Goal: Task Accomplishment & Management: Complete application form

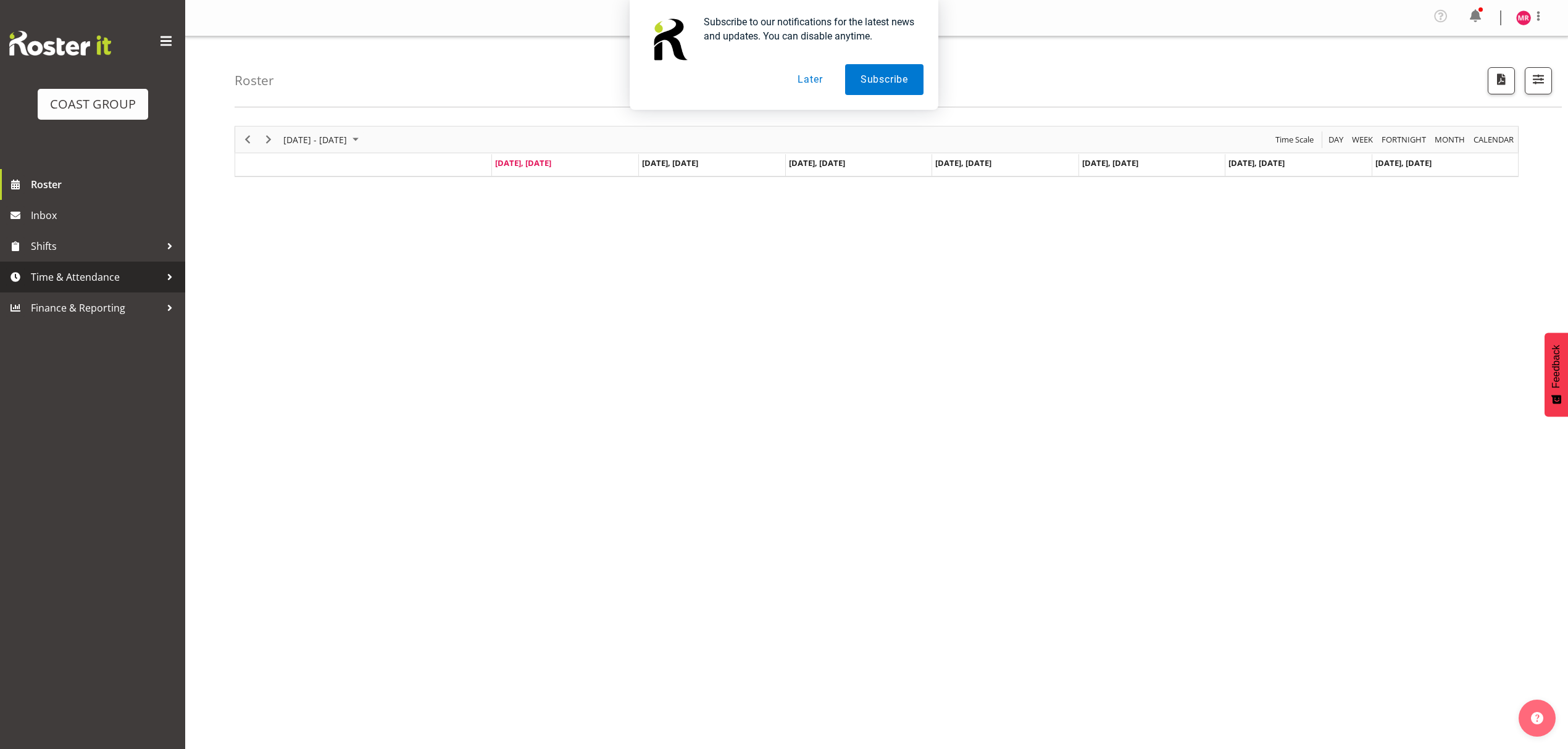
click at [100, 272] on span "Time & Attendance" at bounding box center [95, 277] width 129 height 18
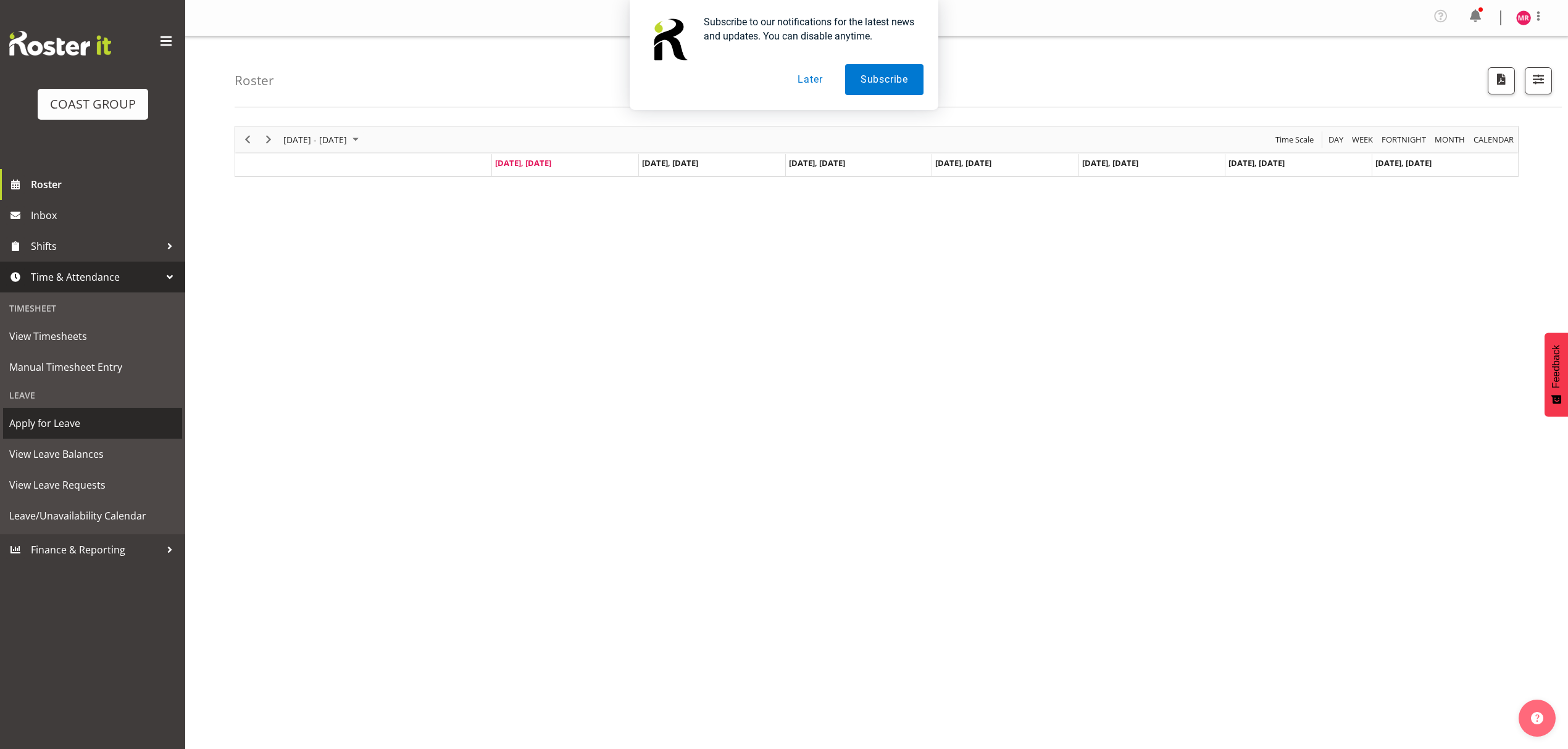
click at [112, 435] on link "Apply for Leave" at bounding box center [92, 423] width 179 height 31
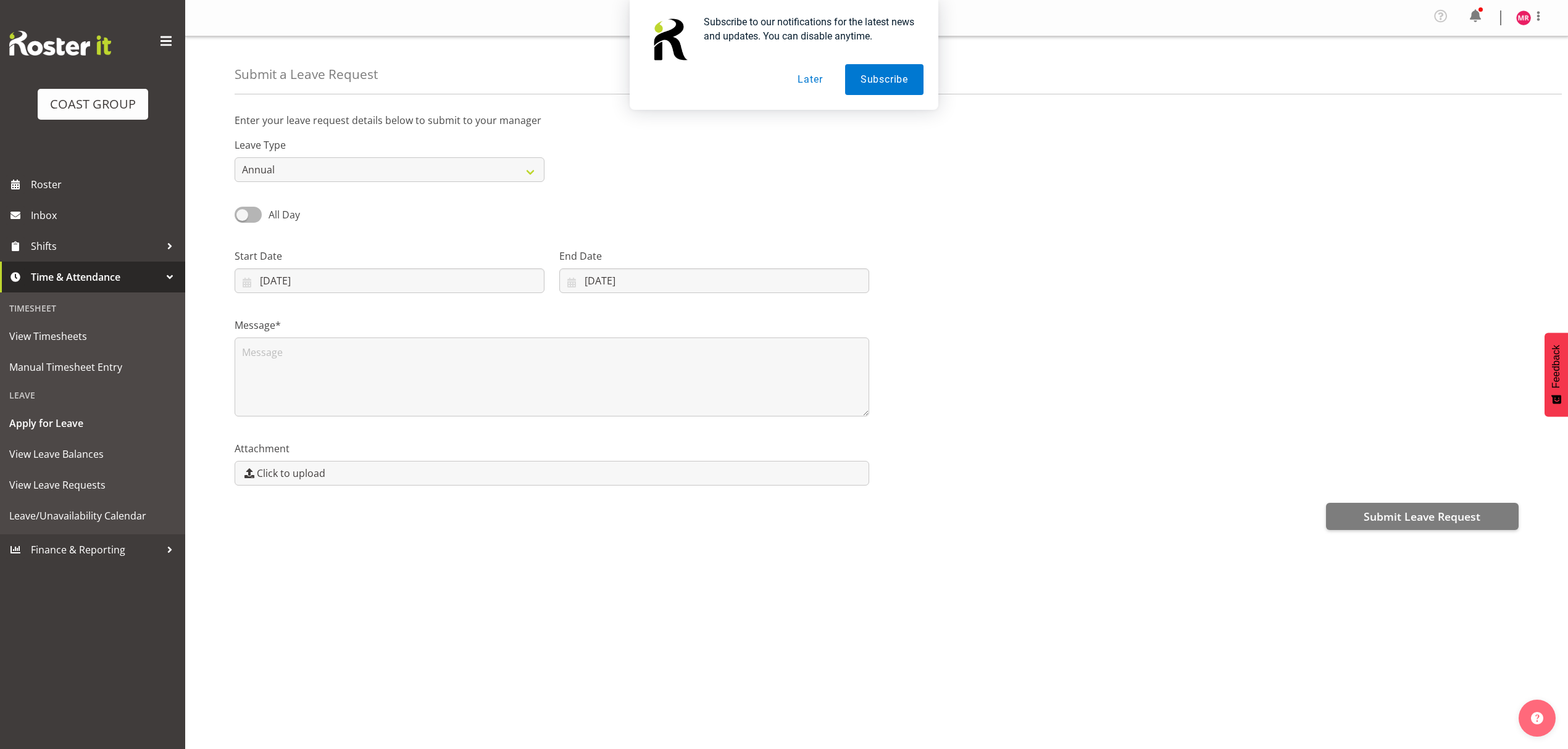
click at [806, 86] on button "Later" at bounding box center [809, 79] width 56 height 31
click at [272, 170] on select "Annual Sick Leave Without Pay Bereavement Domestic Violence Parental Jury Servi…" at bounding box center [389, 170] width 309 height 25
click at [235, 158] on select "Annual Sick Leave Without Pay Bereavement Domestic Violence Parental Jury Servi…" at bounding box center [389, 170] width 309 height 25
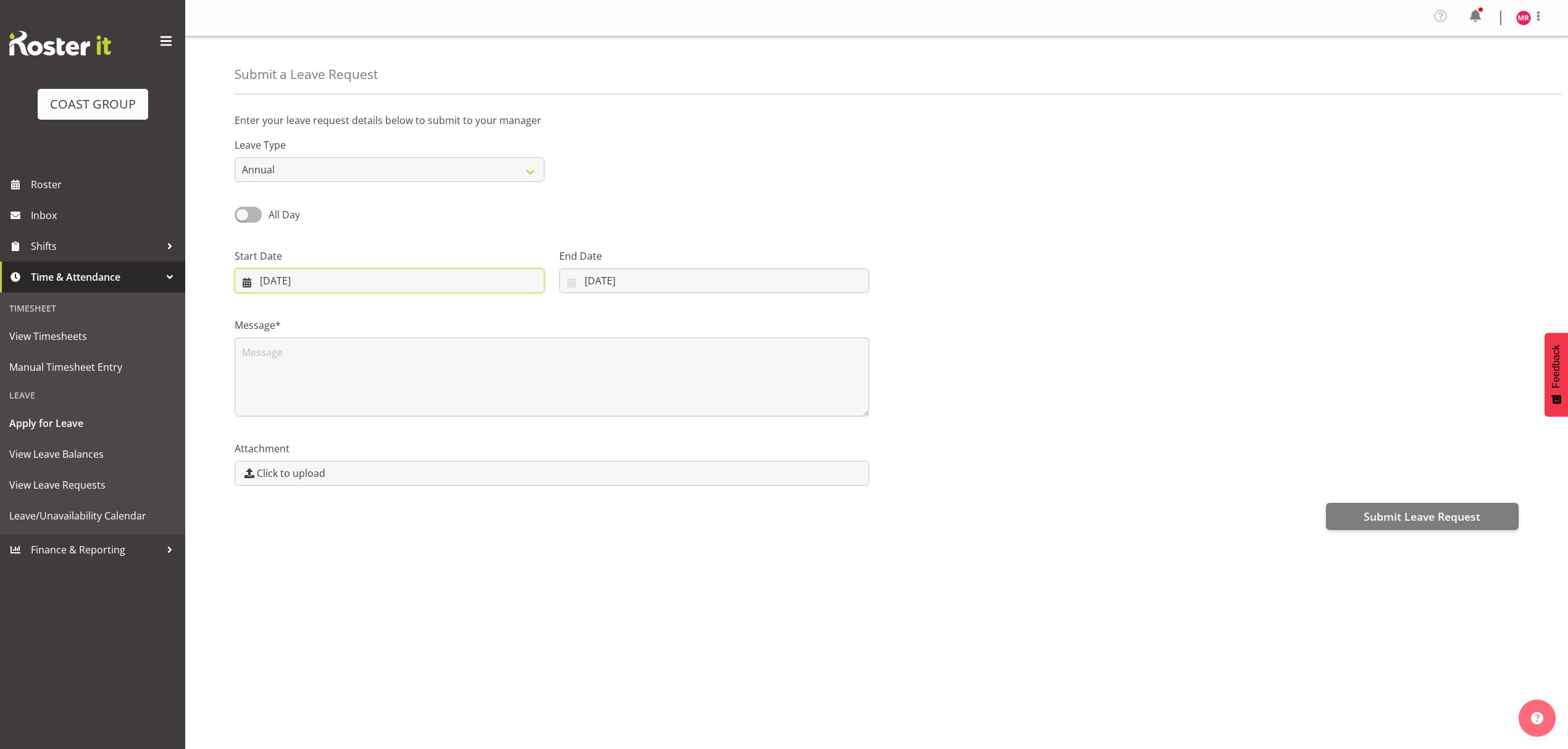
click at [303, 275] on input "08/09/2025" at bounding box center [389, 281] width 309 height 25
click at [400, 460] on link "26" at bounding box center [397, 451] width 25 height 23
type input "26/09/2025"
click at [405, 377] on textarea at bounding box center [552, 376] width 634 height 79
click at [252, 215] on span at bounding box center [248, 215] width 27 height 15
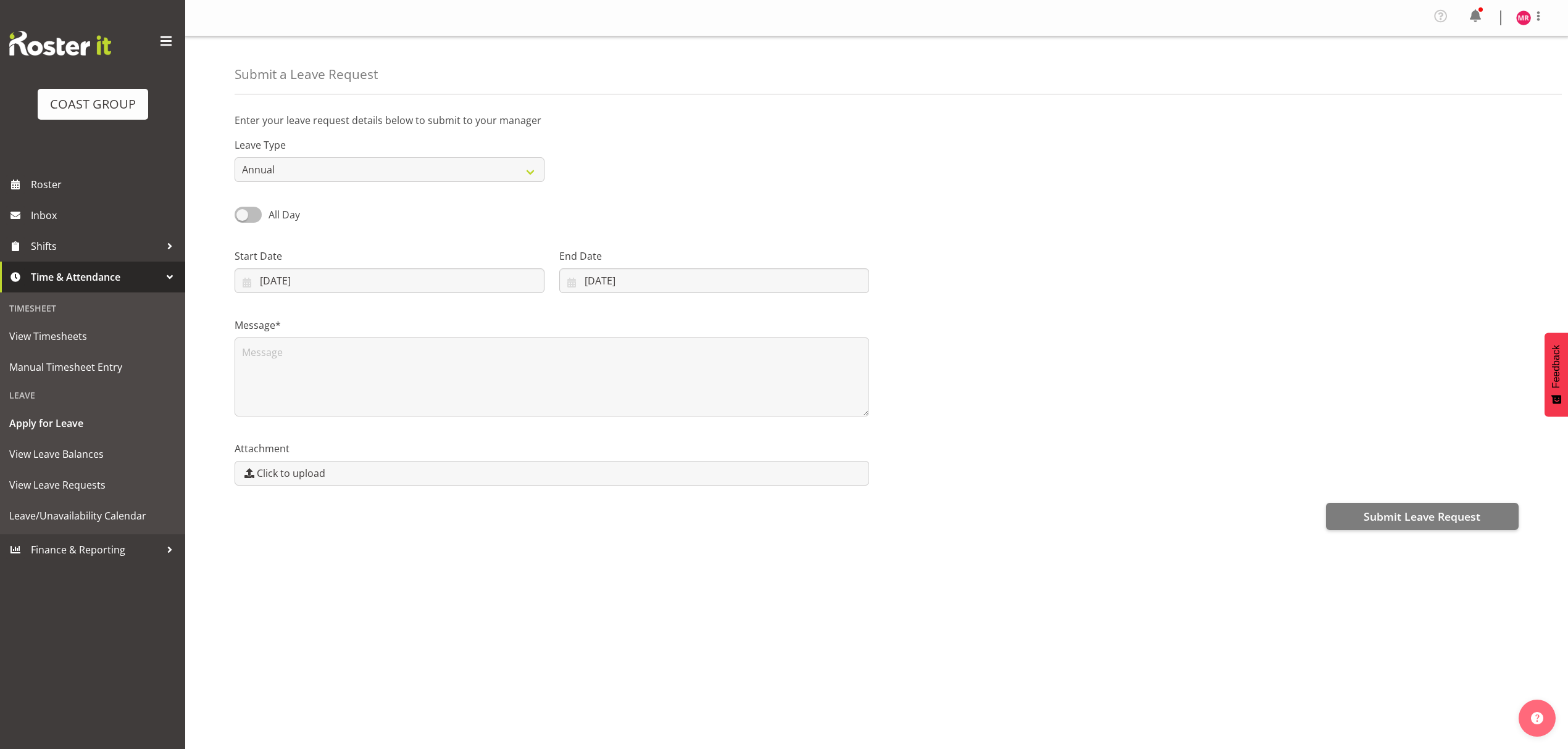
click at [242, 215] on input "All Day" at bounding box center [239, 215] width 8 height 8
checkbox input "true"
type input "08/09/2025"
click at [245, 218] on span at bounding box center [248, 215] width 27 height 15
click at [242, 218] on input "Part Day" at bounding box center [239, 215] width 8 height 8
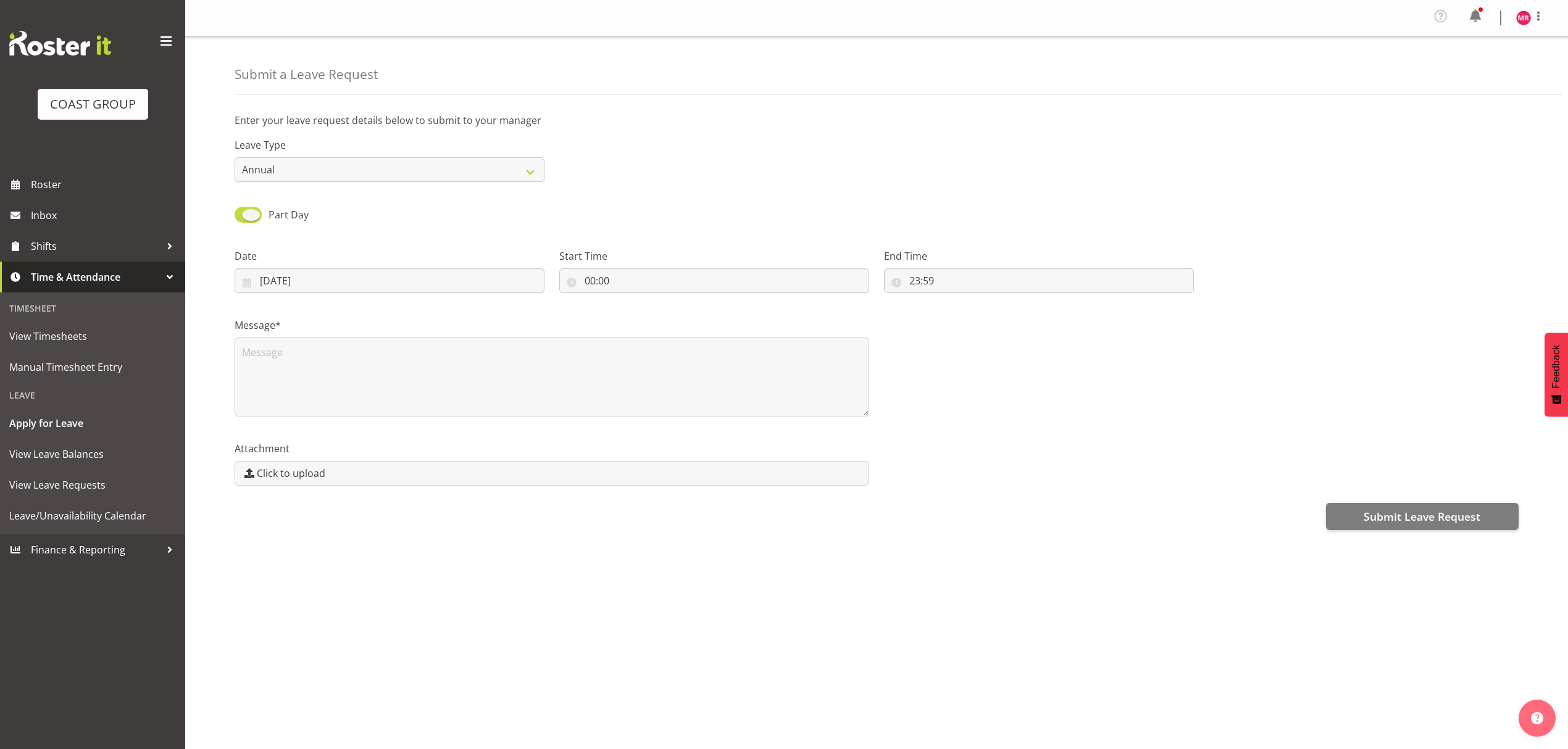
checkbox input "false"
type input "26/09/2025"
click at [610, 284] on input "08/09/2025" at bounding box center [714, 281] width 309 height 25
click at [702, 449] on link "26" at bounding box center [708, 451] width 25 height 23
type input "26/09/2025"
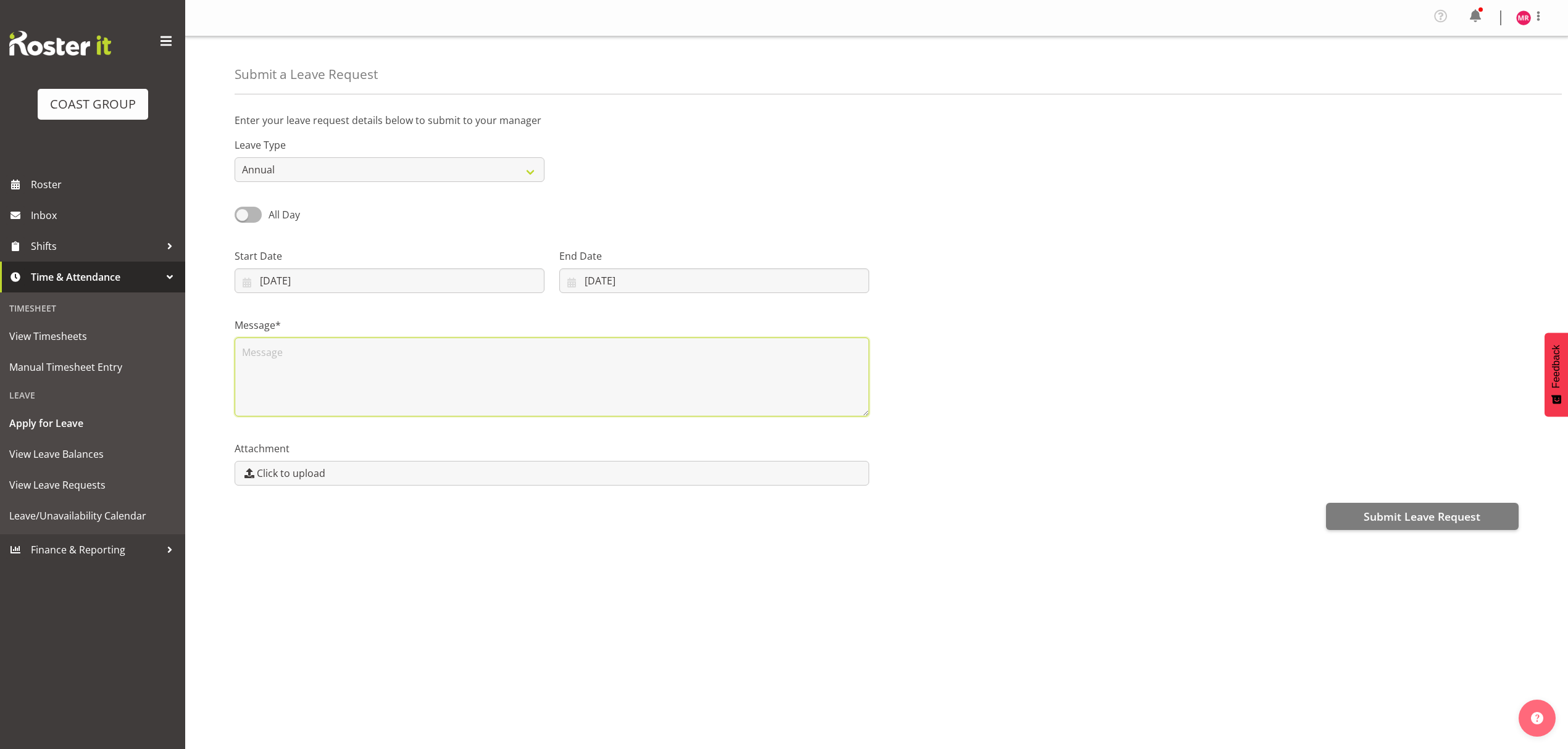
click at [374, 360] on textarea at bounding box center [552, 376] width 634 height 79
type textarea "A"
type textarea "Z"
type textarea "H"
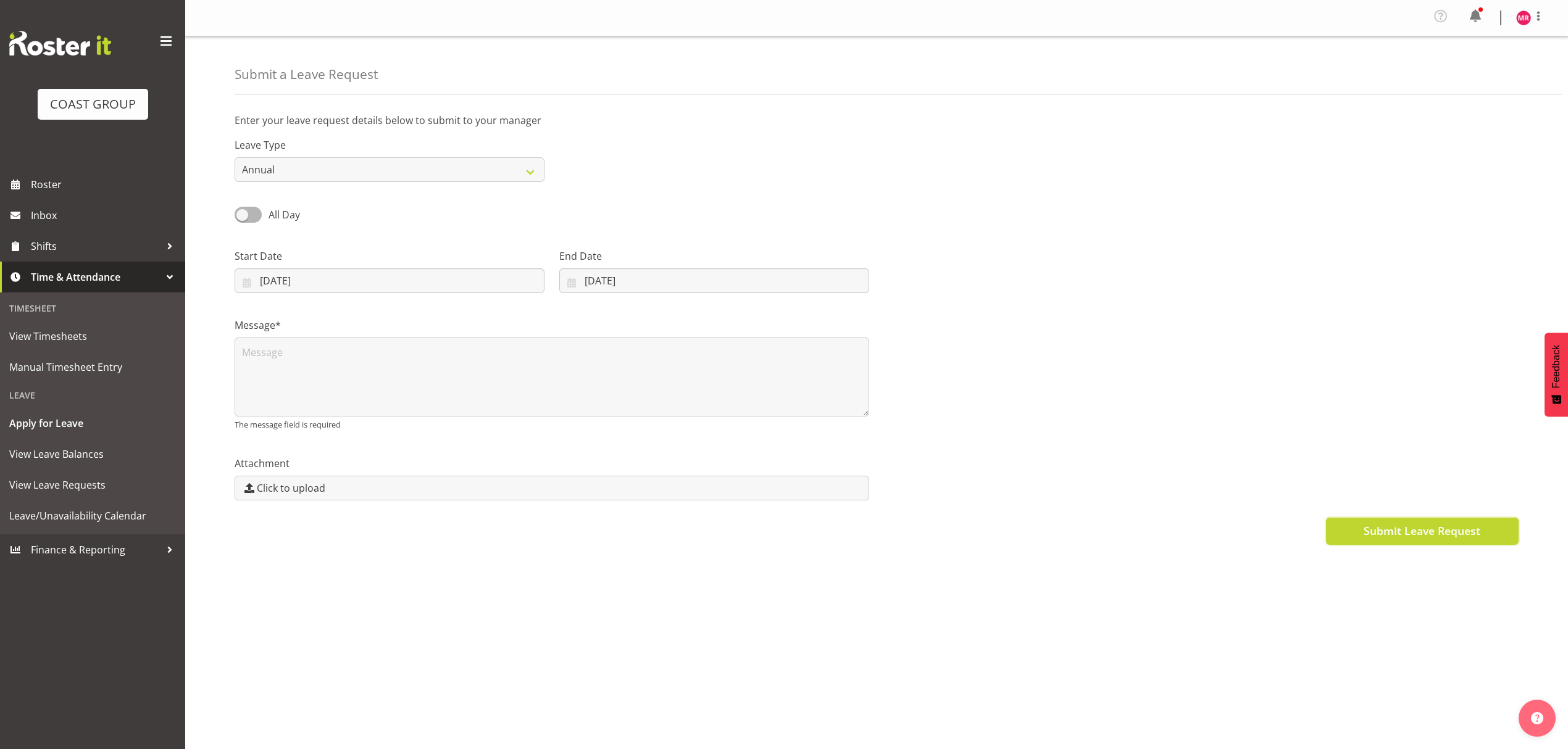
click at [1440, 540] on button "Submit Leave Request" at bounding box center [1421, 532] width 193 height 27
click at [492, 380] on textarea at bounding box center [552, 376] width 634 height 79
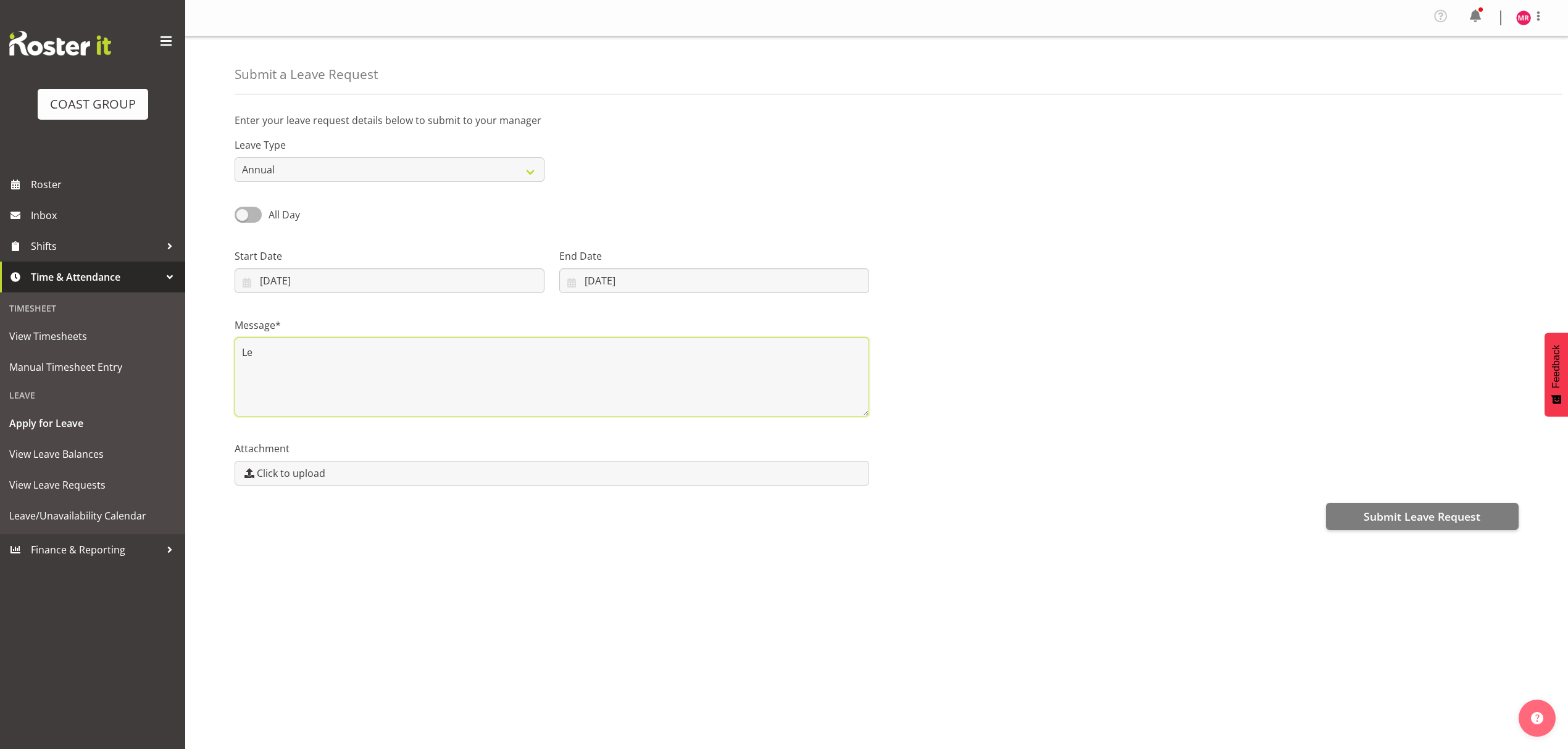
type textarea "L"
drag, startPoint x: 258, startPoint y: 356, endPoint x: 378, endPoint y: 361, distance: 120.1
click at [378, 361] on textarea "Annual Leave request, Daniel is not here so I have not ran it by him yet." at bounding box center [552, 376] width 634 height 79
click at [581, 356] on textarea "Annual Leave request, Daniel is not here so I have not ran it by him yet." at bounding box center [552, 376] width 634 height 79
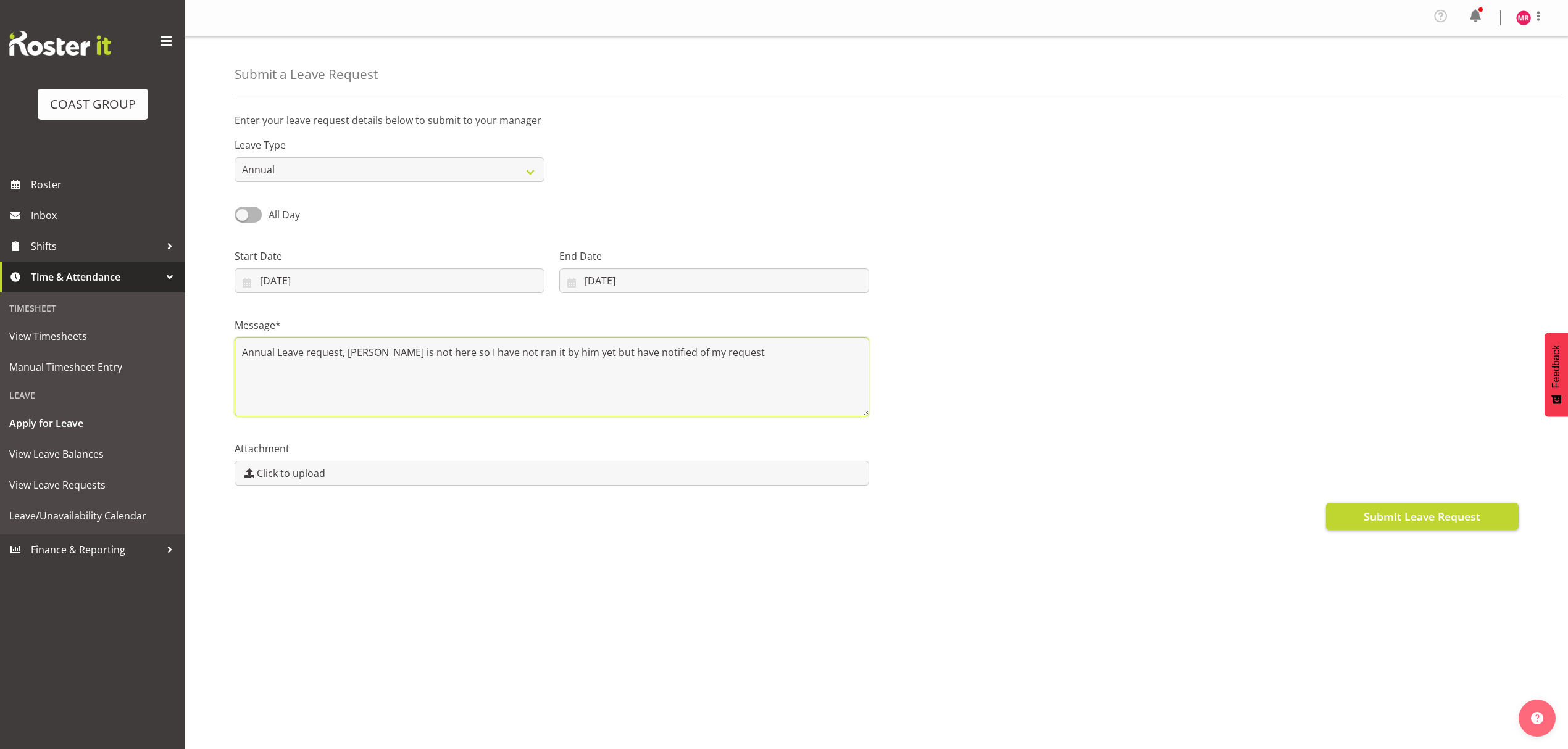
type textarea "Annual Leave request, Daniel is not here so I have not ran it by him yet but ha…"
click at [1466, 512] on span "Submit Leave Request" at bounding box center [1421, 516] width 117 height 16
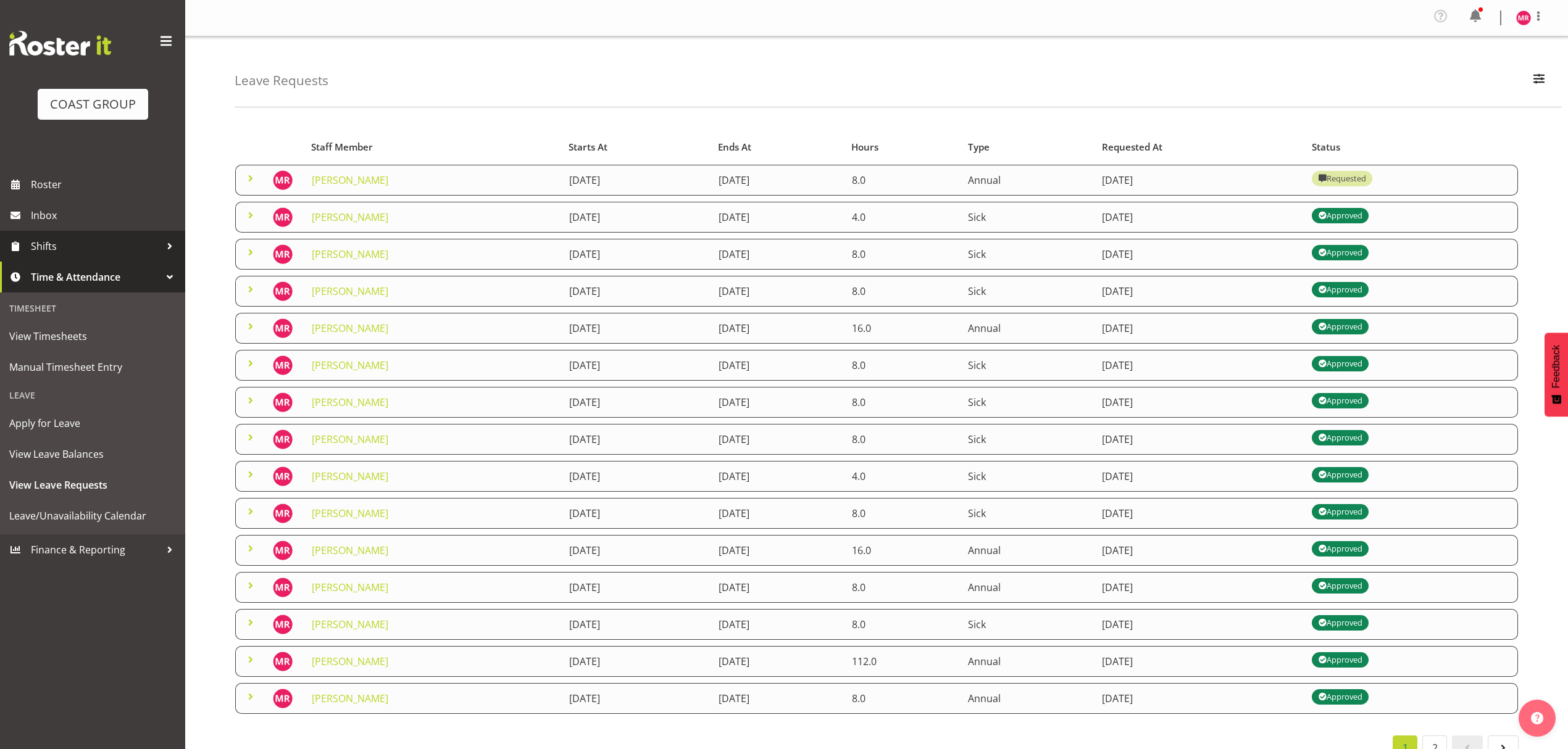
click at [82, 248] on span "Shifts" at bounding box center [95, 245] width 129 height 18
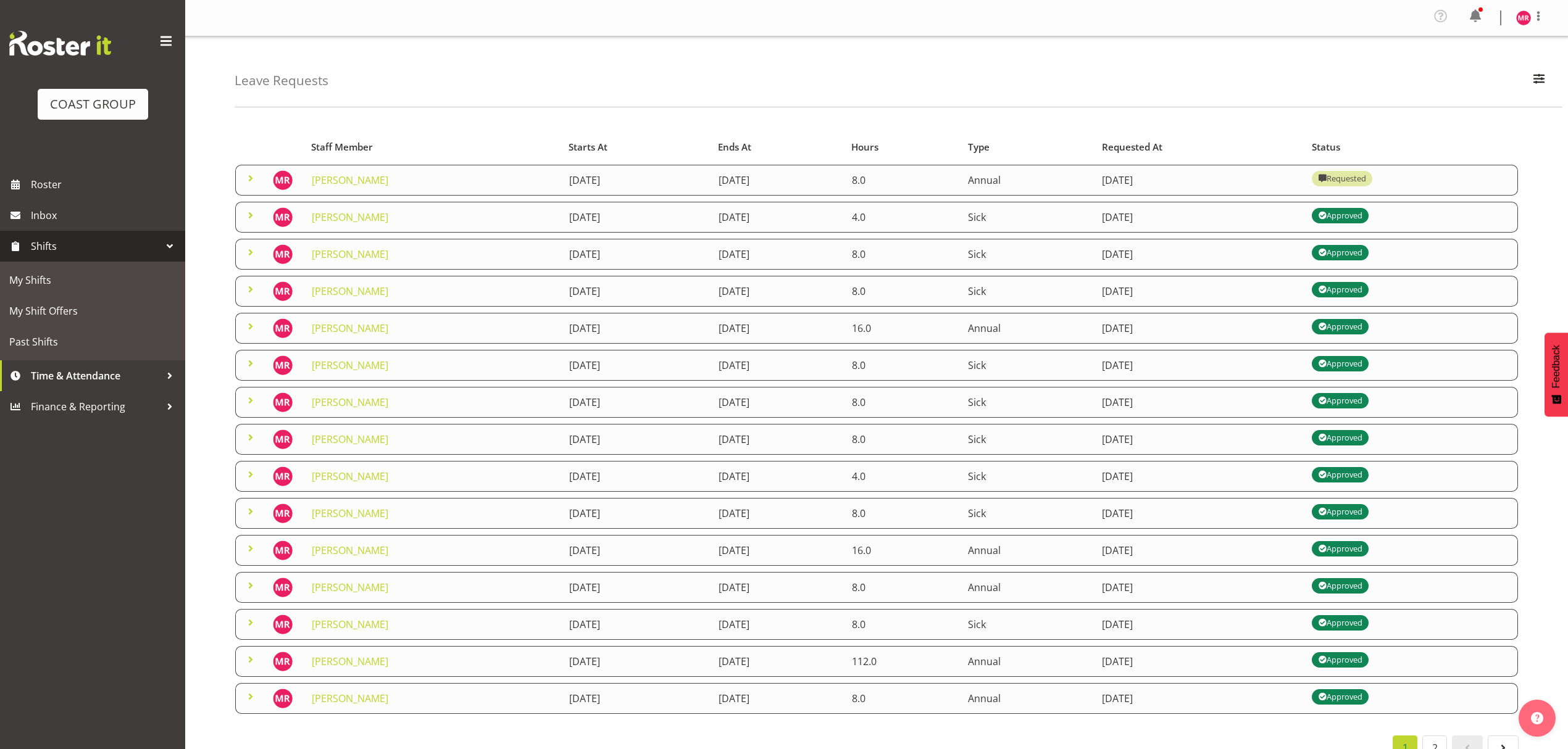
click at [88, 18] on div "COAST GROUP" at bounding box center [92, 84] width 185 height 170
click at [70, 285] on span "My Shifts" at bounding box center [93, 280] width 167 height 18
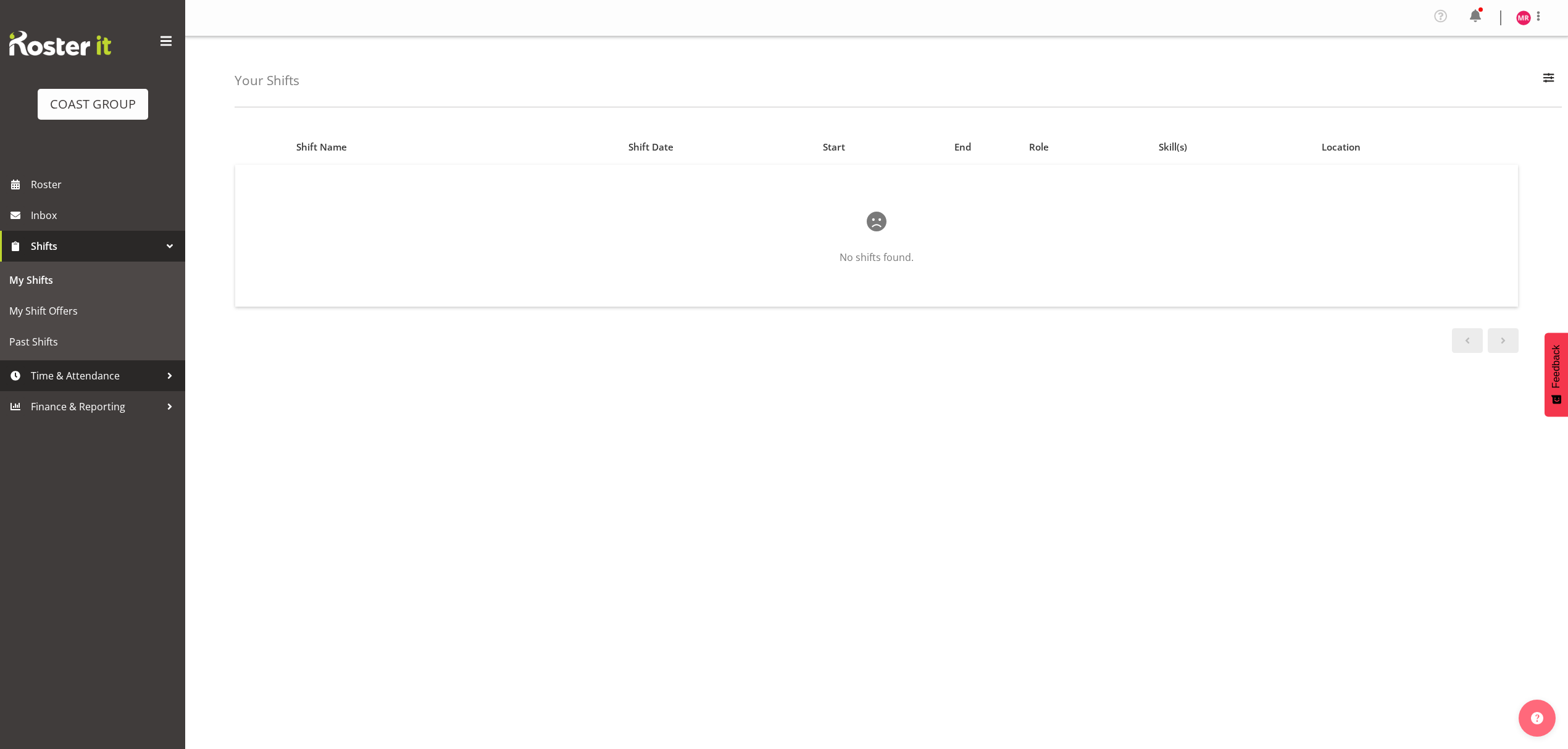
click at [80, 381] on span "Time & Attendance" at bounding box center [95, 375] width 129 height 18
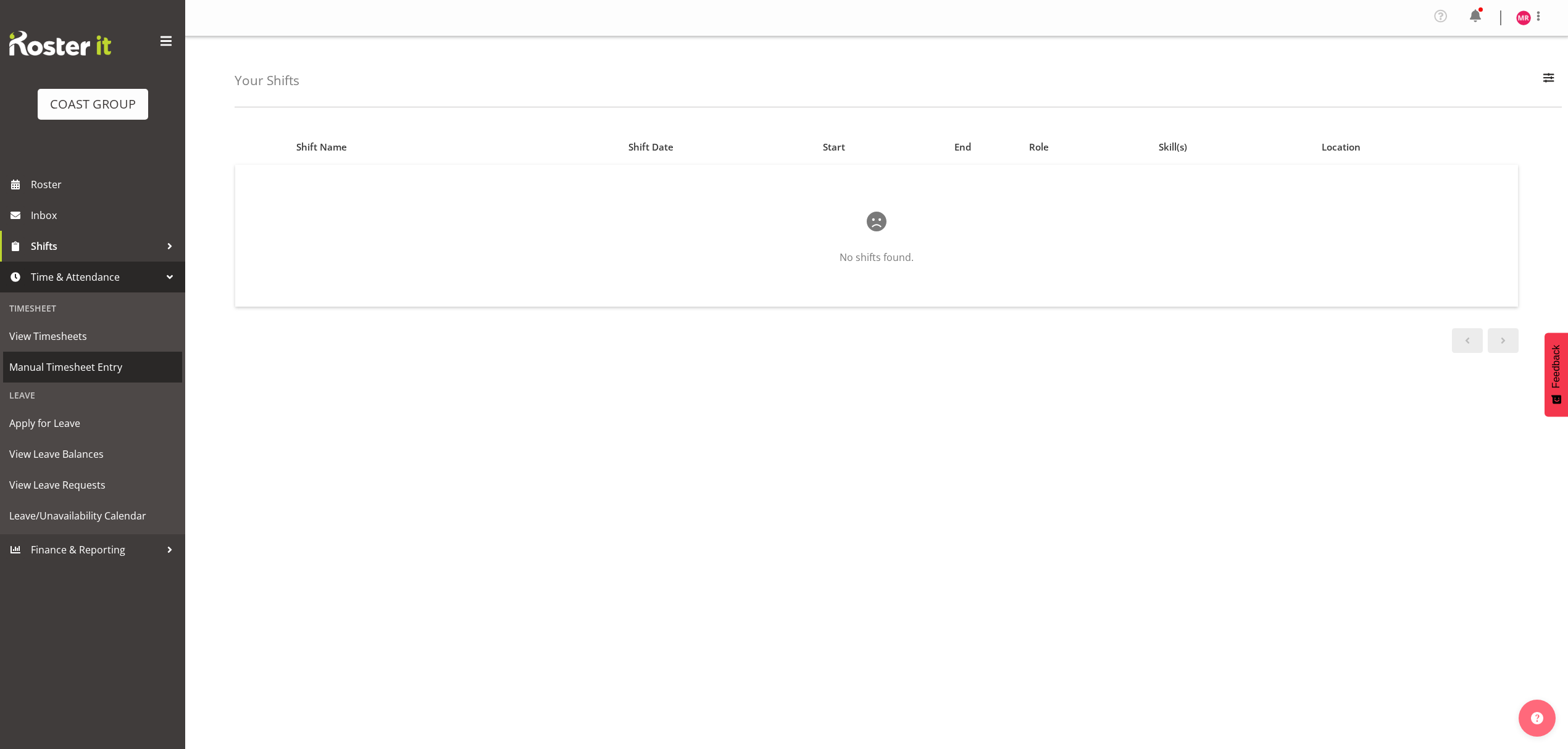
click at [89, 365] on span "Manual Timesheet Entry" at bounding box center [93, 367] width 167 height 18
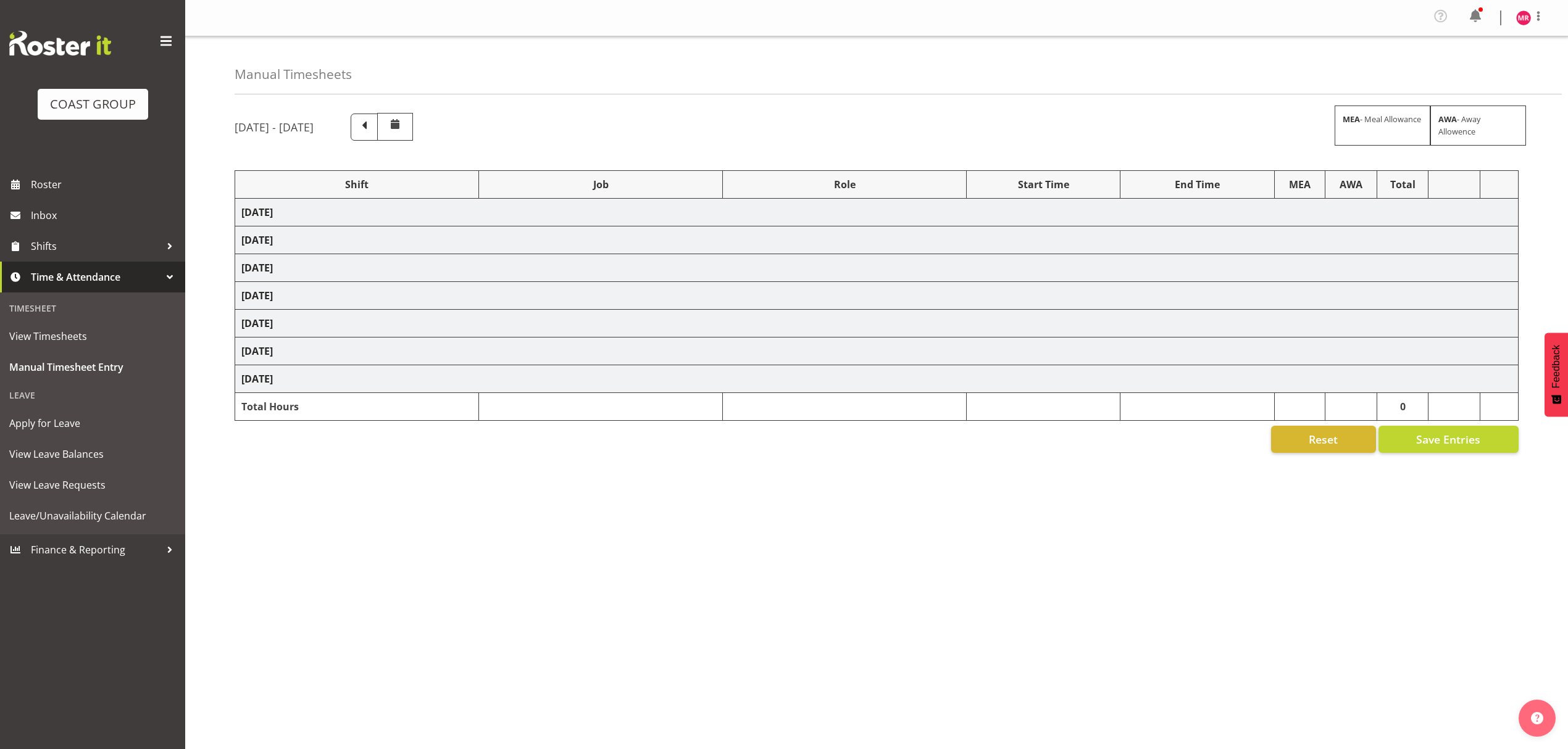
select select "1321"
select select "9449"
select select "1321"
select select "9204"
select select "1321"
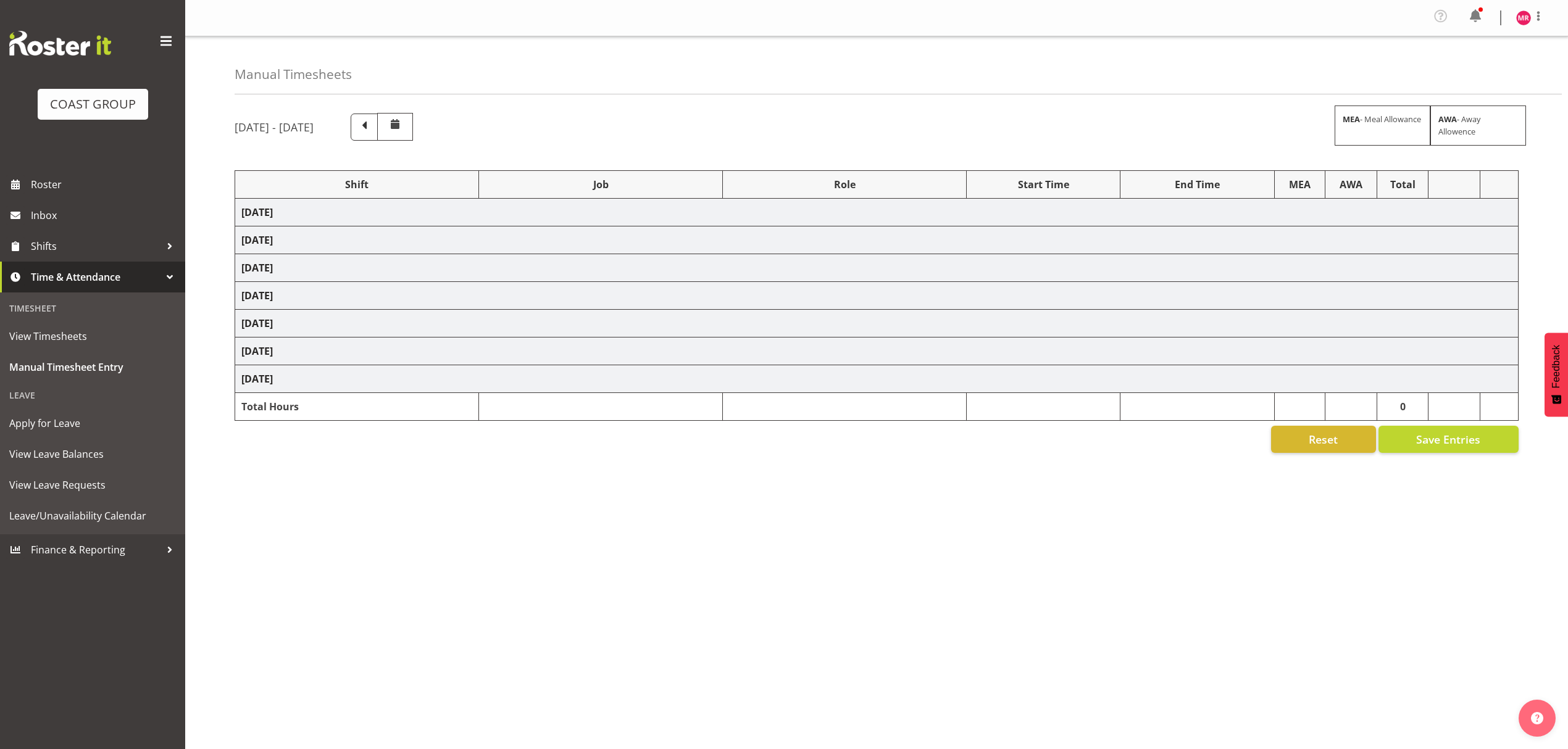
select select "8963"
select select "1321"
select select "9899"
select select "1321"
select select "10429"
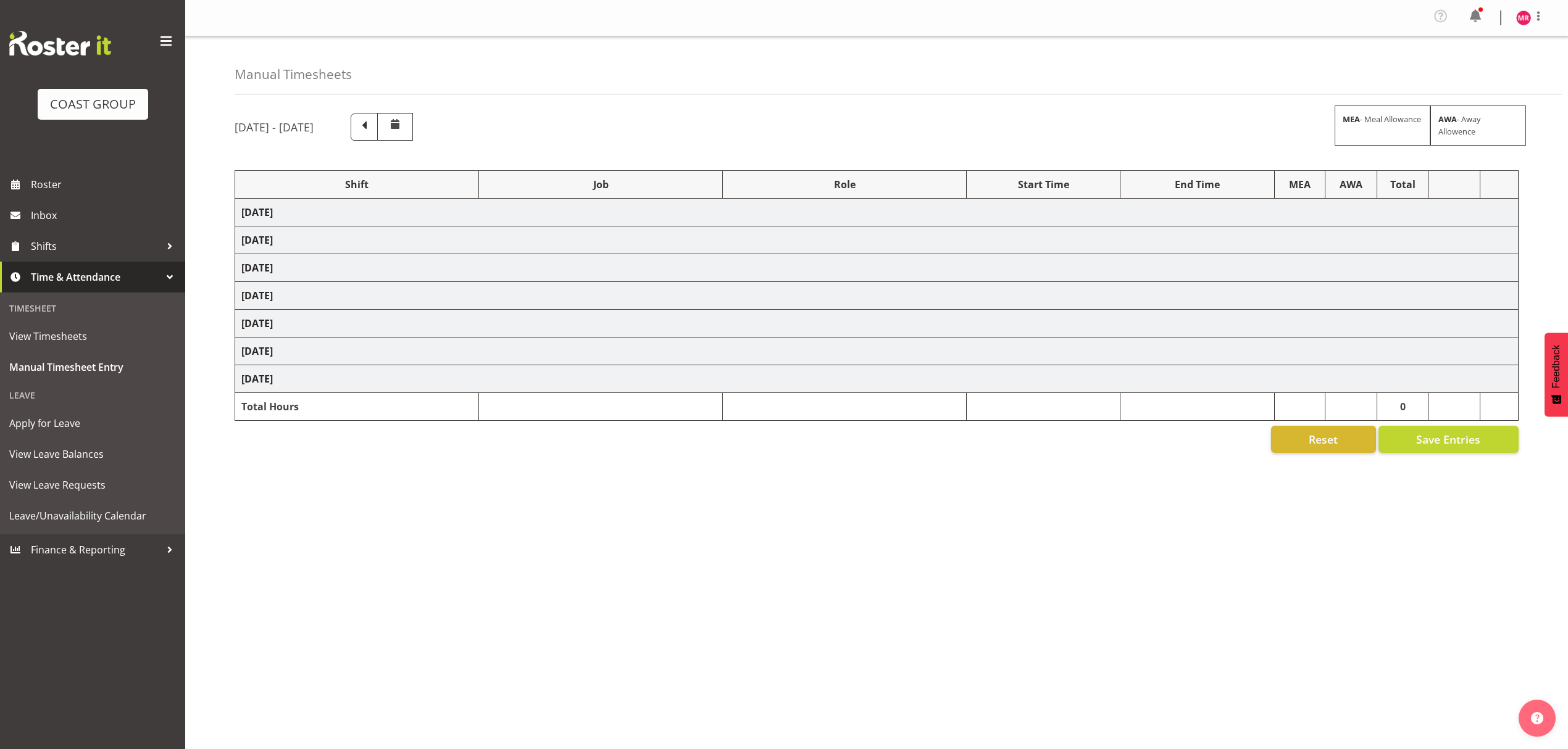
select select "1321"
select select "8963"
select select "1321"
select select "9204"
select select "1321"
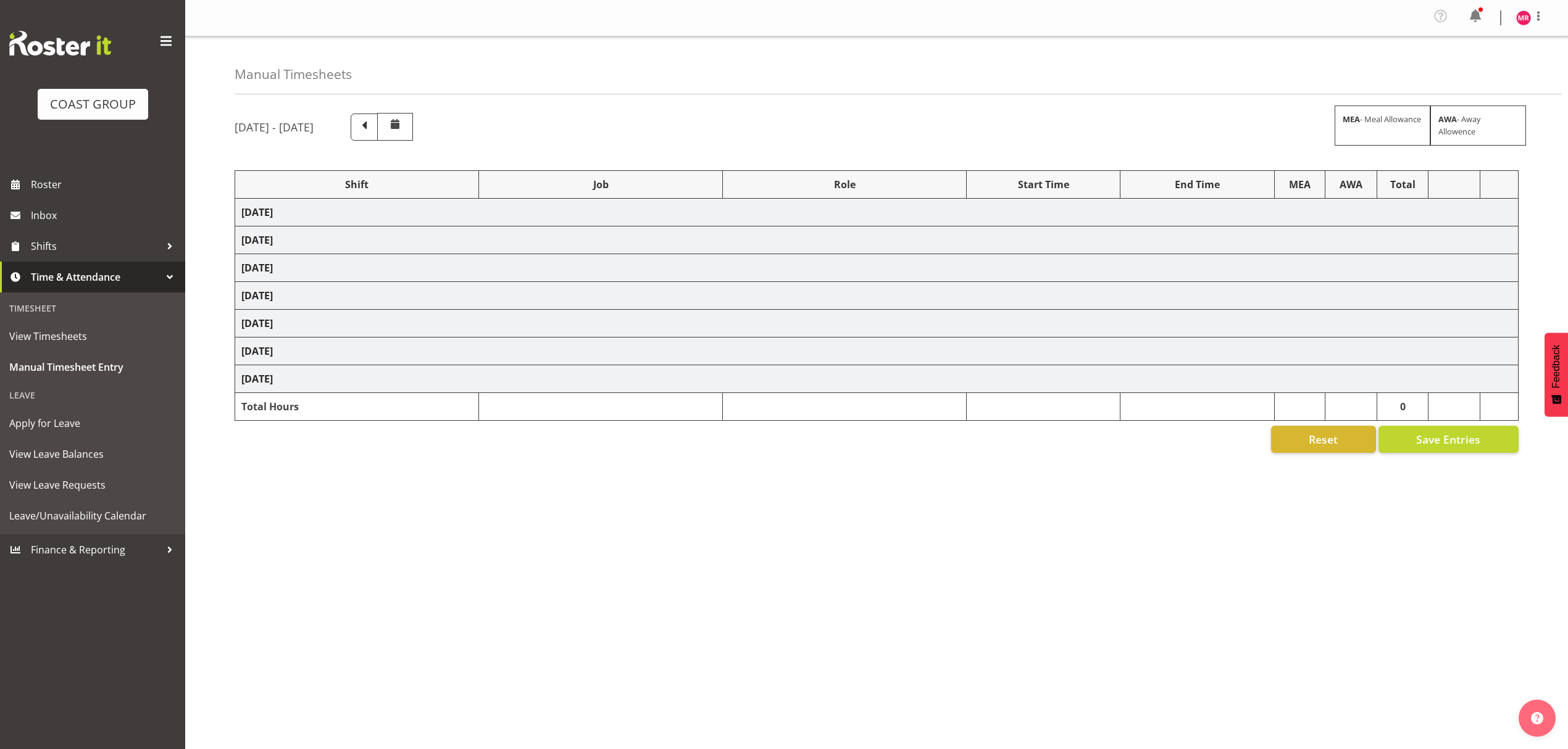
select select "9840"
select select "1321"
select select "9890"
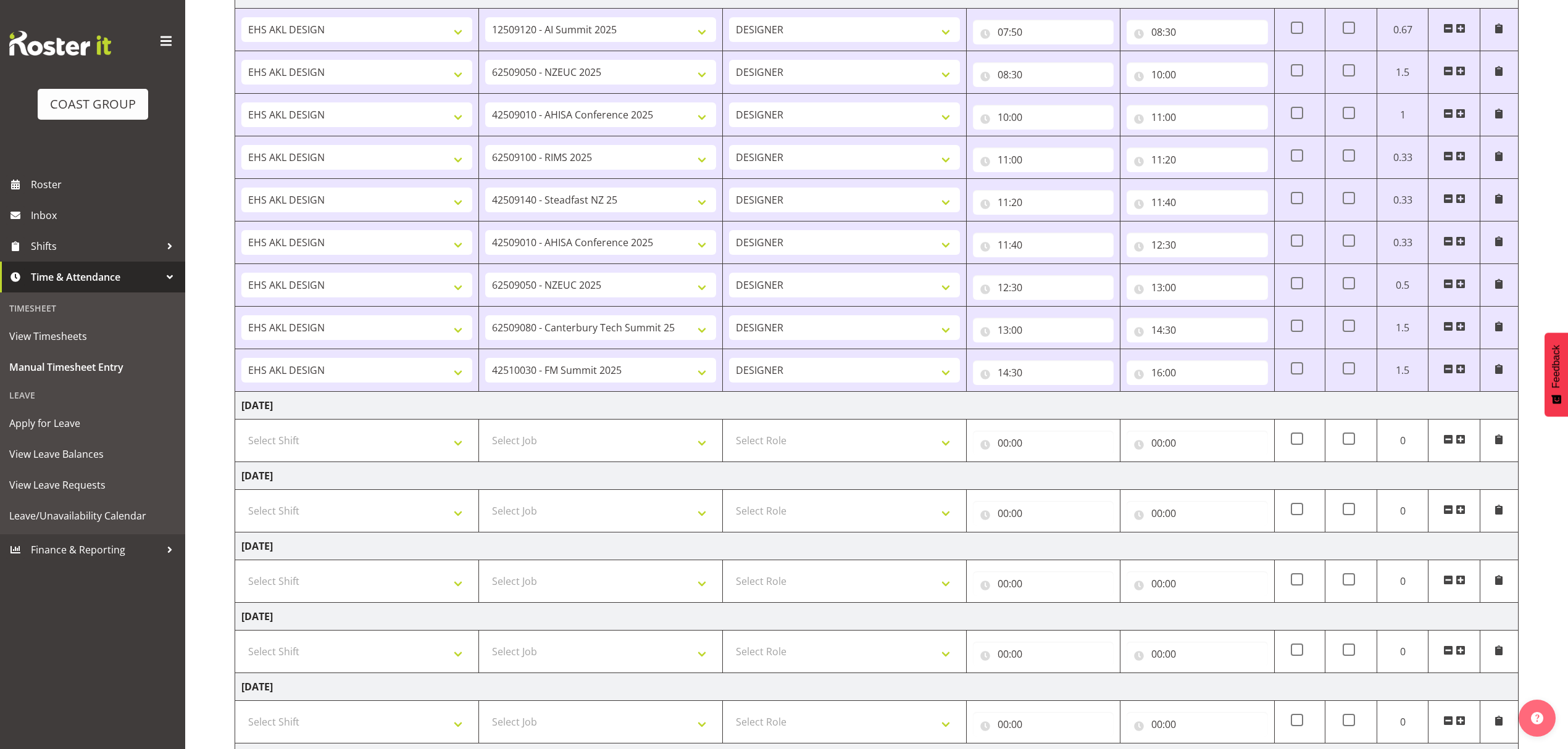
scroll to position [247, 0]
